Goal: Find contact information: Find contact information

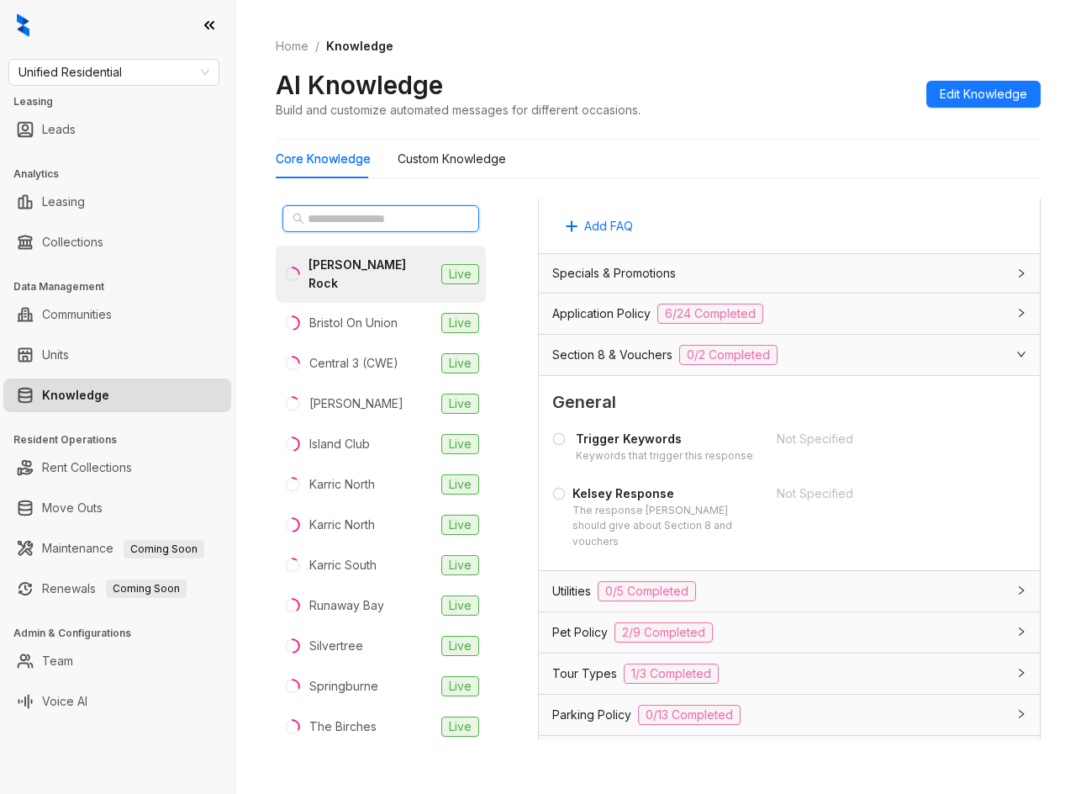
click at [366, 222] on input "text" at bounding box center [382, 218] width 148 height 18
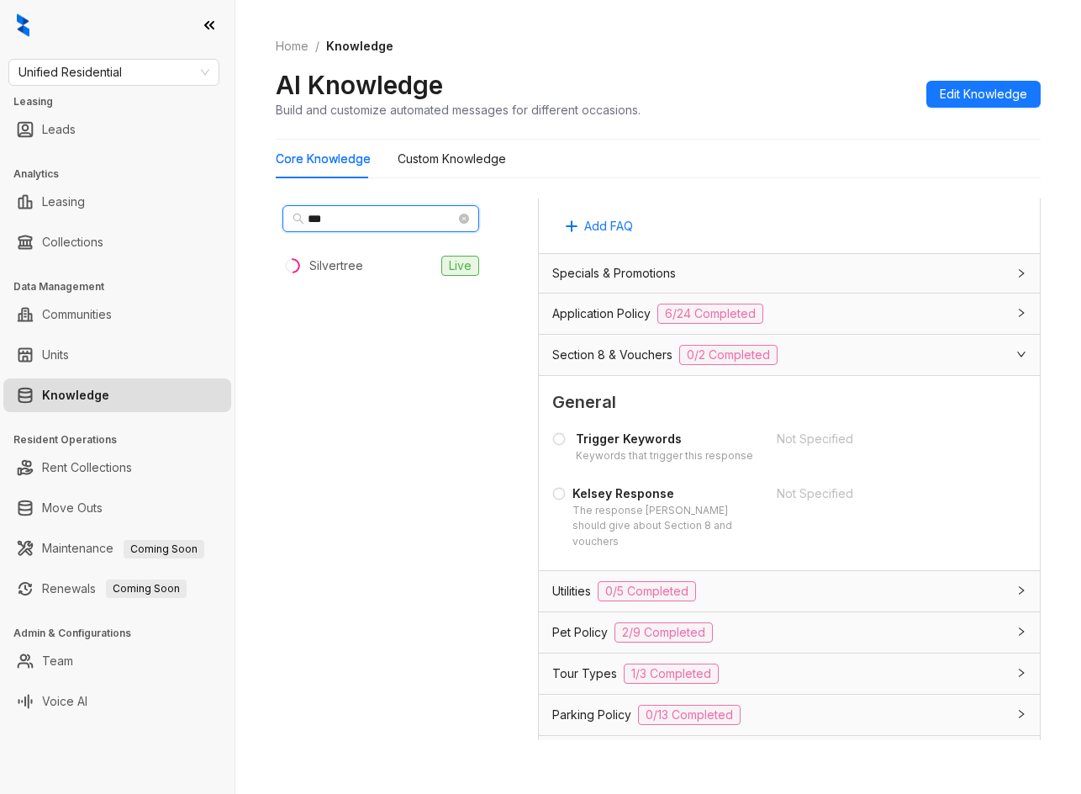
type input "****"
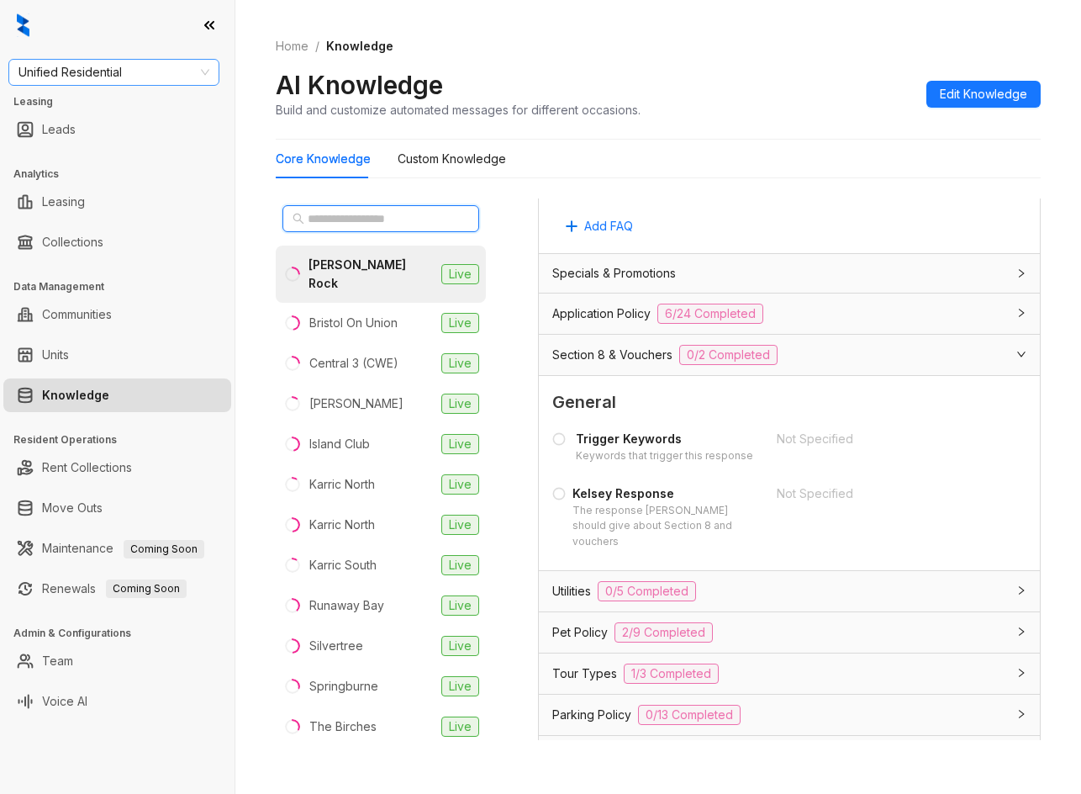
click at [156, 65] on span "Unified Residential" at bounding box center [113, 72] width 191 height 25
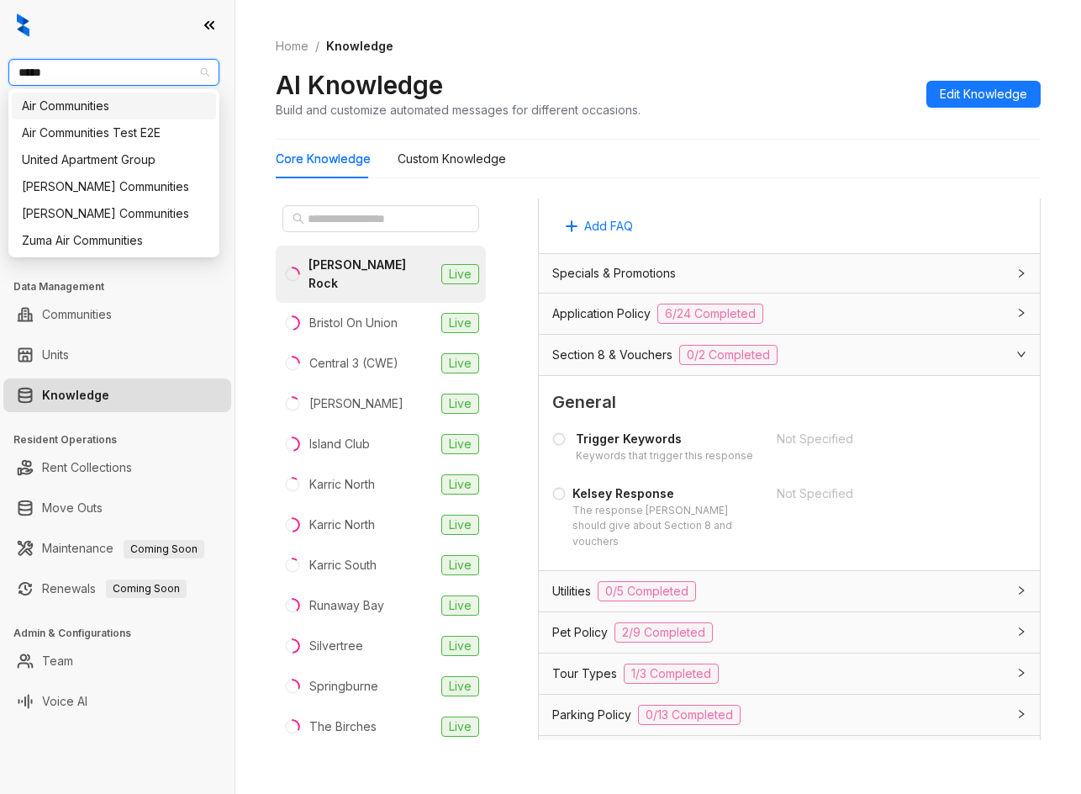
type input "******"
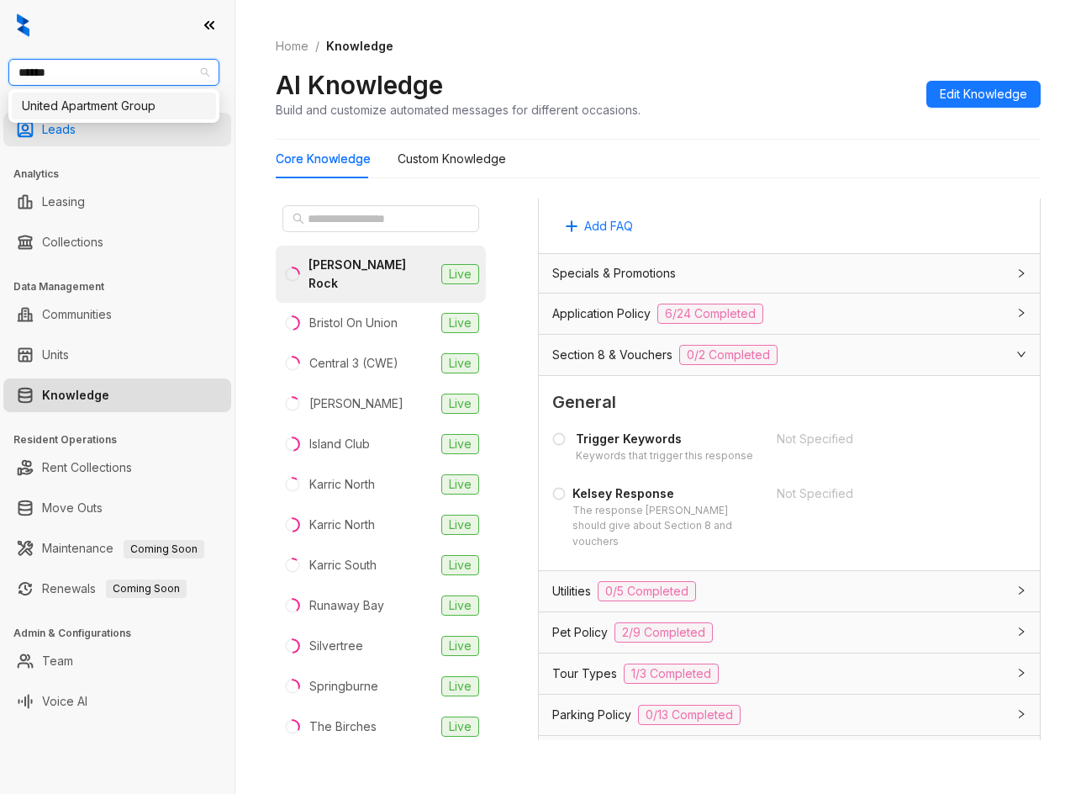
click at [143, 113] on div "United Apartment Group" at bounding box center [114, 106] width 184 height 18
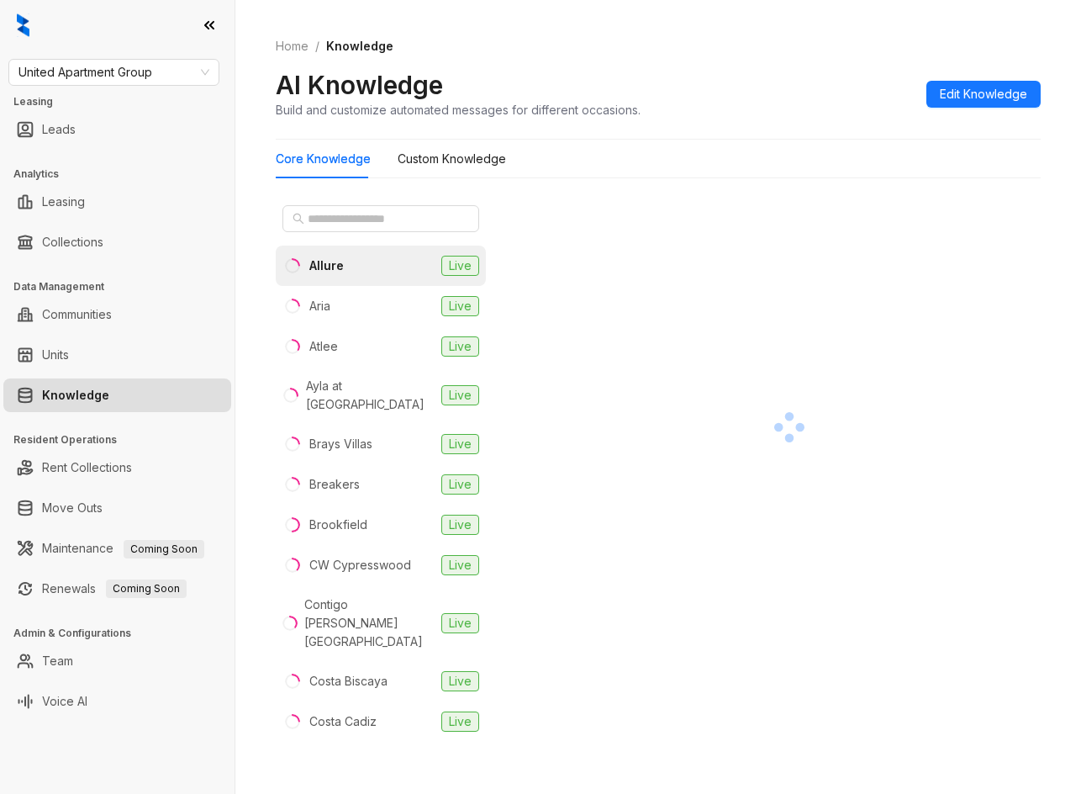
click at [372, 192] on div "Allure Live Aria Live Atlee Live Ayla at [GEOGRAPHIC_DATA] Live Brays Villas Li…" at bounding box center [658, 473] width 765 height 562
click at [385, 221] on input "text" at bounding box center [382, 218] width 148 height 18
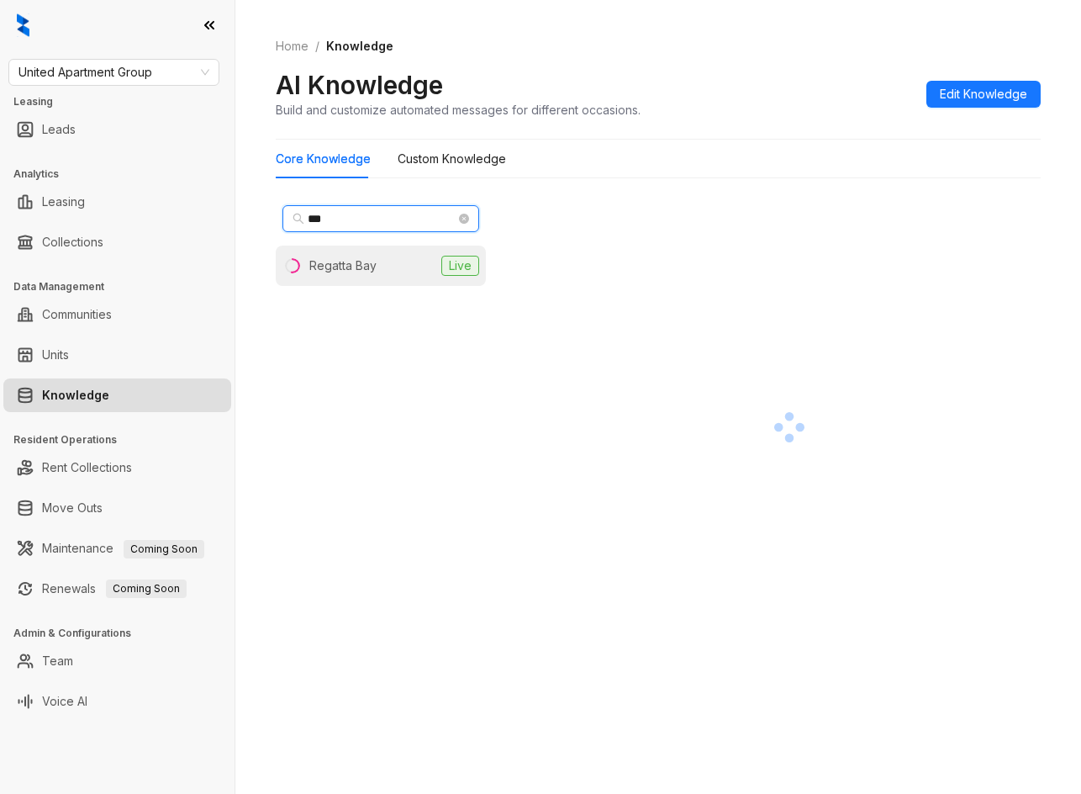
type input "***"
click at [370, 267] on div "Regatta Bay" at bounding box center [342, 265] width 67 height 18
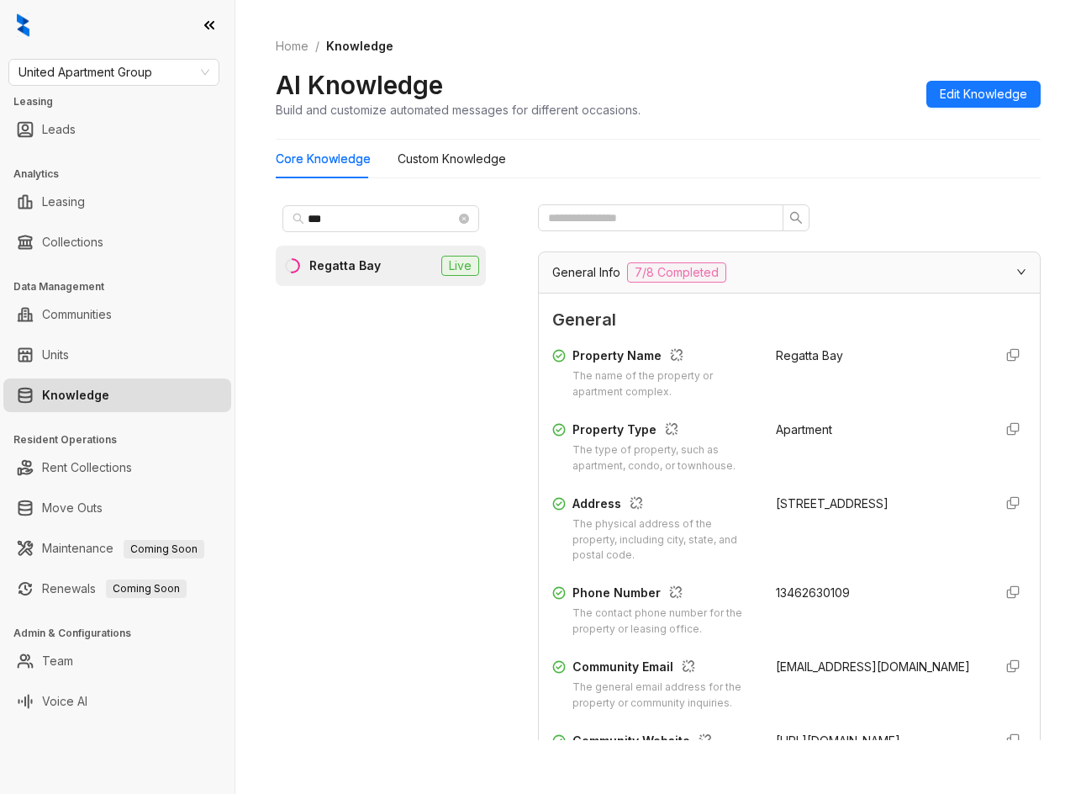
scroll to position [84, 0]
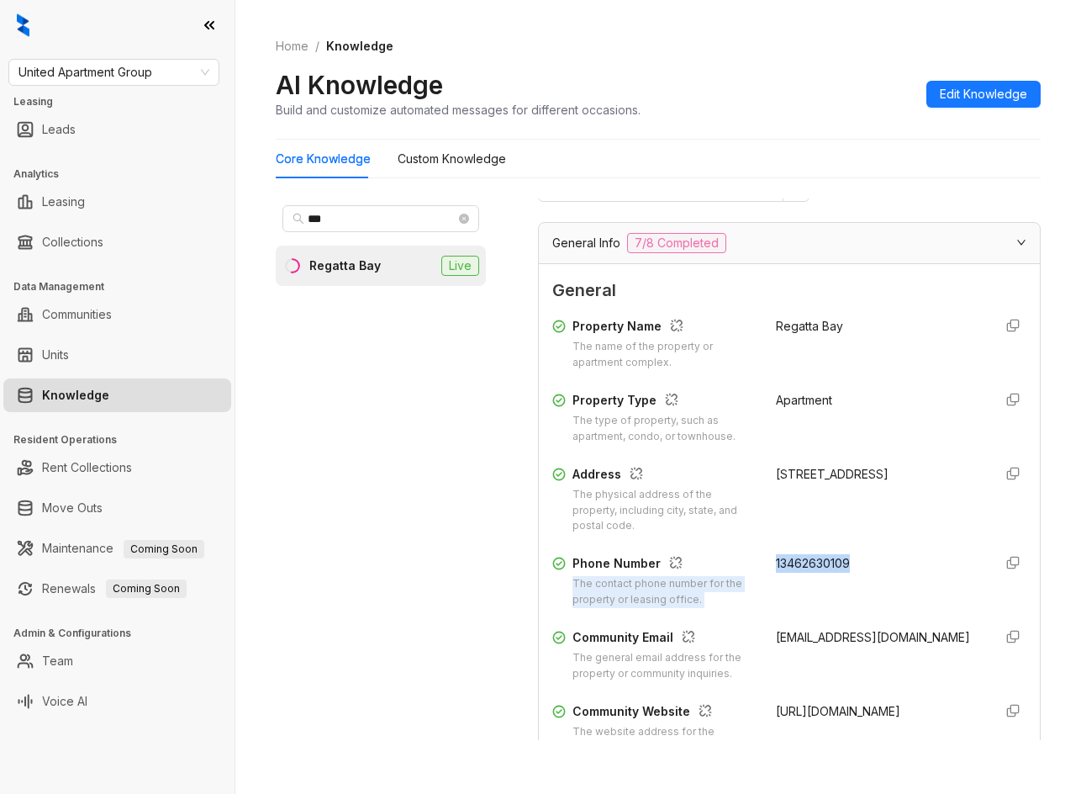
drag, startPoint x: 752, startPoint y: 563, endPoint x: 848, endPoint y: 558, distance: 96.0
click at [848, 558] on div "Phone Number The contact phone number for the property or leasing office. 13462…" at bounding box center [789, 581] width 474 height 54
click at [814, 563] on span "13462630109" at bounding box center [813, 563] width 74 height 14
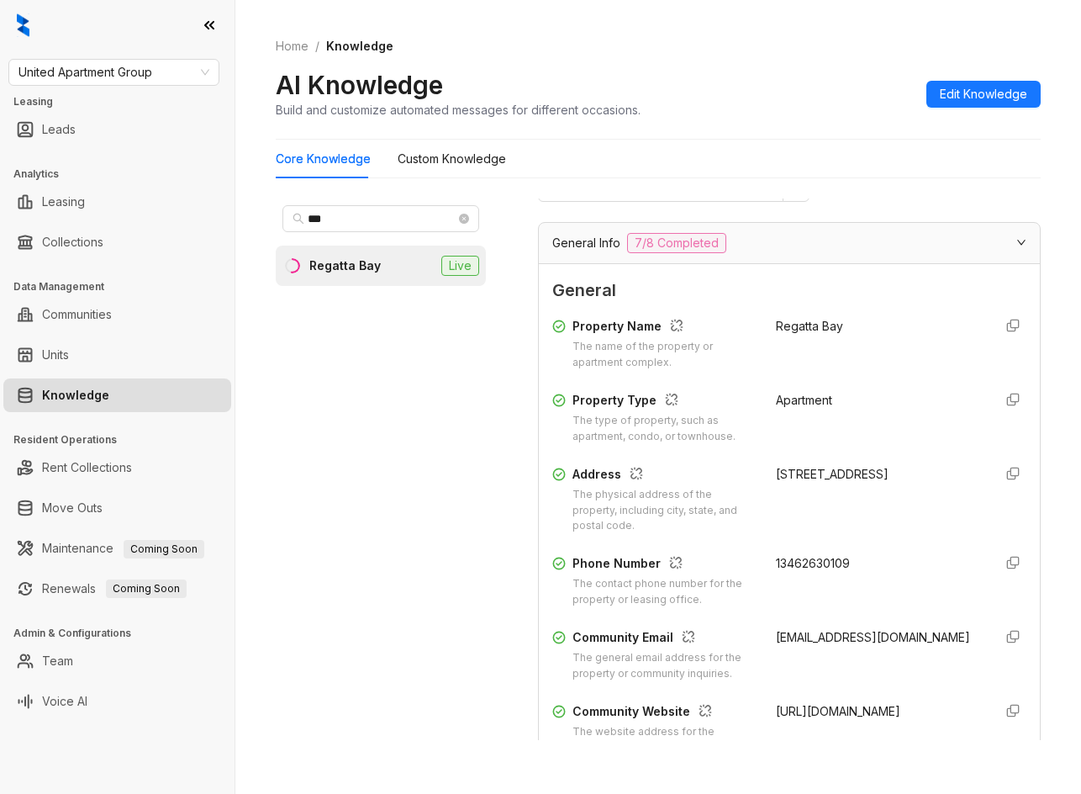
click at [132, 87] on div "United Apartment Group Leasing Leads Analytics Leasing Collections Data Managem…" at bounding box center [117, 397] width 235 height 794
click at [134, 86] on div "United Apartment Group Leasing Leads Analytics Leasing Collections Data Managem…" at bounding box center [117, 397] width 235 height 794
click at [137, 79] on span "United Apartment Group" at bounding box center [113, 72] width 191 height 25
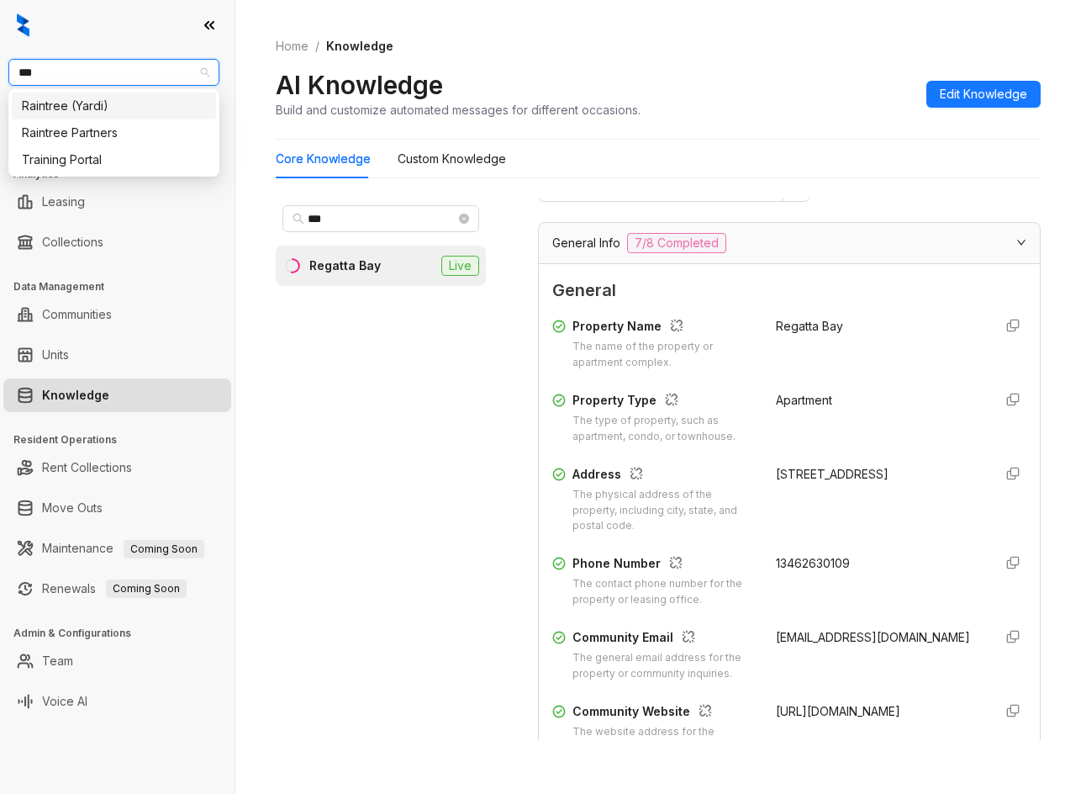
type input "****"
click at [86, 128] on div "Raintree Partners" at bounding box center [114, 133] width 184 height 18
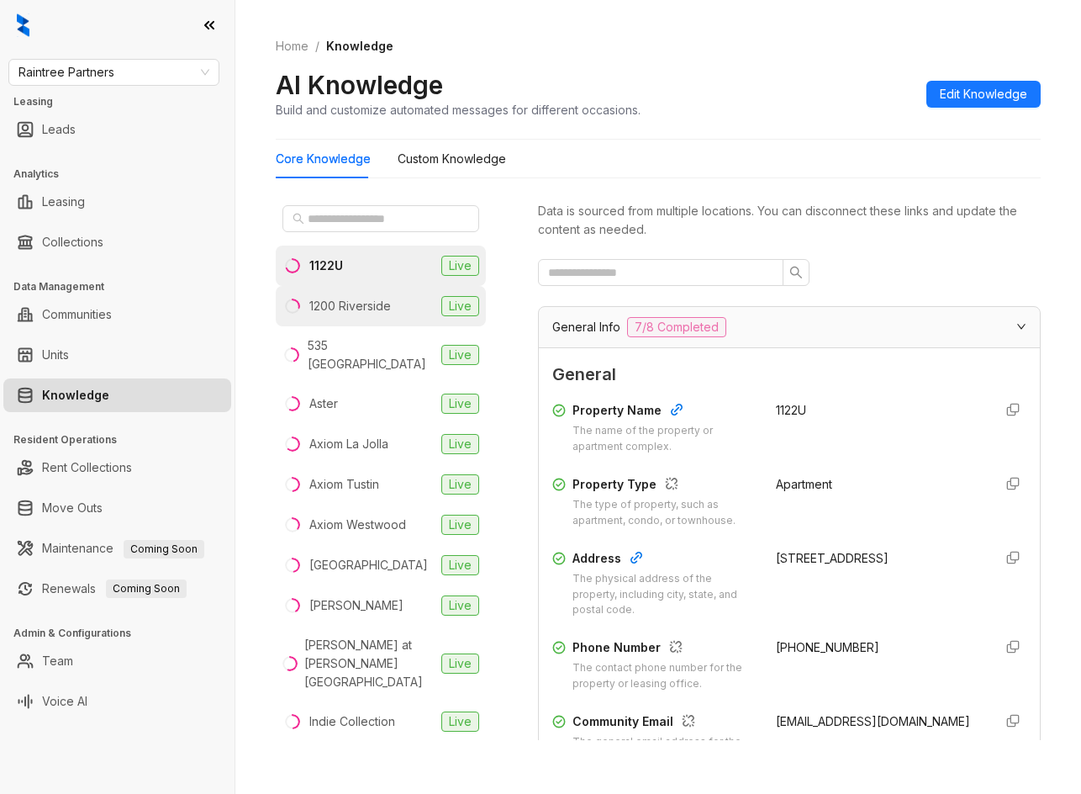
click at [333, 311] on div "1200 Riverside" at bounding box center [350, 306] width 82 height 18
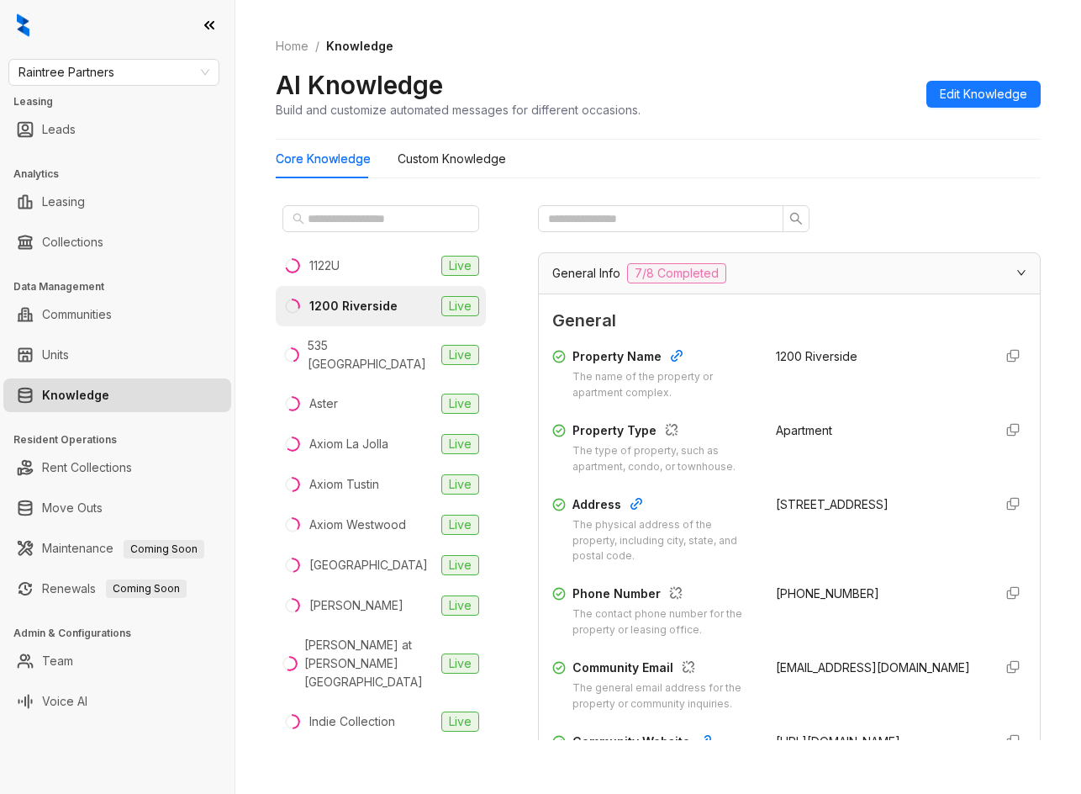
scroll to position [84, 0]
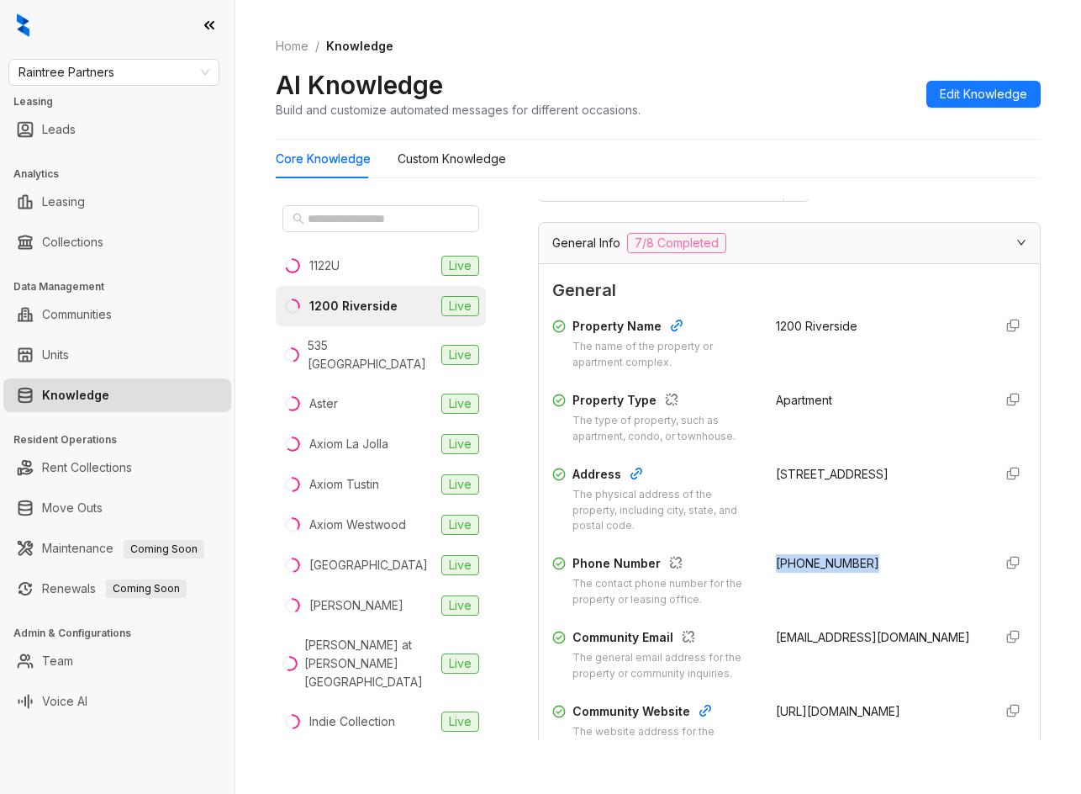
drag, startPoint x: 758, startPoint y: 567, endPoint x: 838, endPoint y: 573, distance: 80.2
click at [884, 566] on div "Phone Number The contact phone number for the property or leasing office. (818)…" at bounding box center [789, 581] width 474 height 54
copy span "(818) 843-2441"
